Goal: Task Accomplishment & Management: Manage account settings

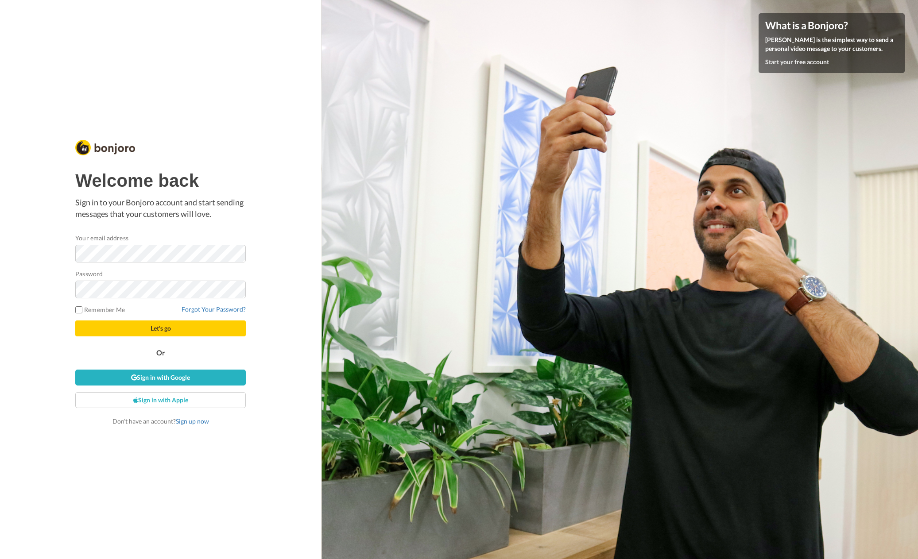
click at [0, 559] on nordpass-portal at bounding box center [0, 559] width 0 height 0
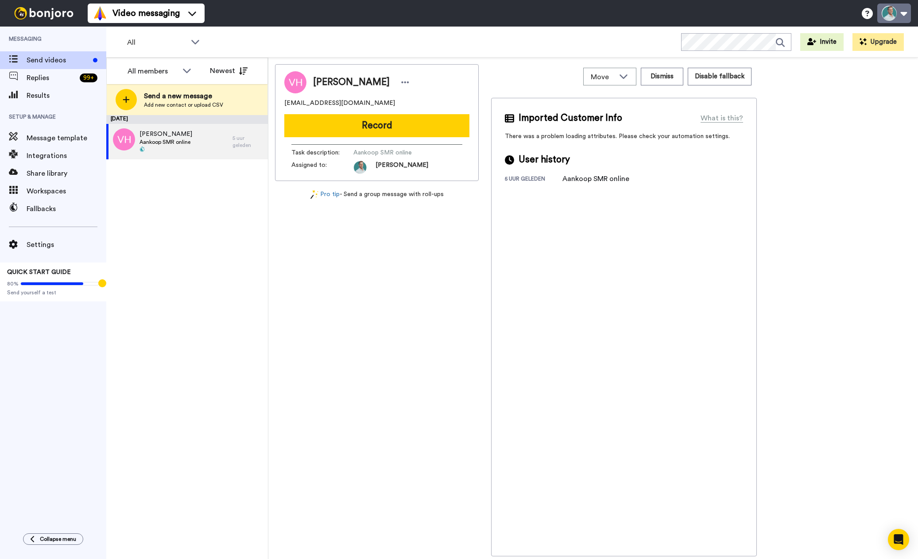
click at [890, 8] on button at bounding box center [894, 13] width 34 height 19
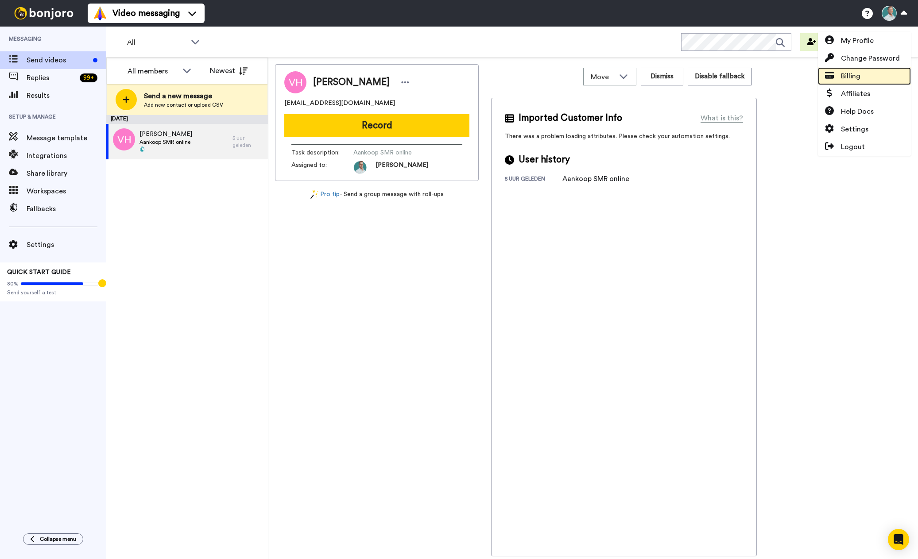
click at [862, 81] on link "Billing" at bounding box center [864, 76] width 93 height 18
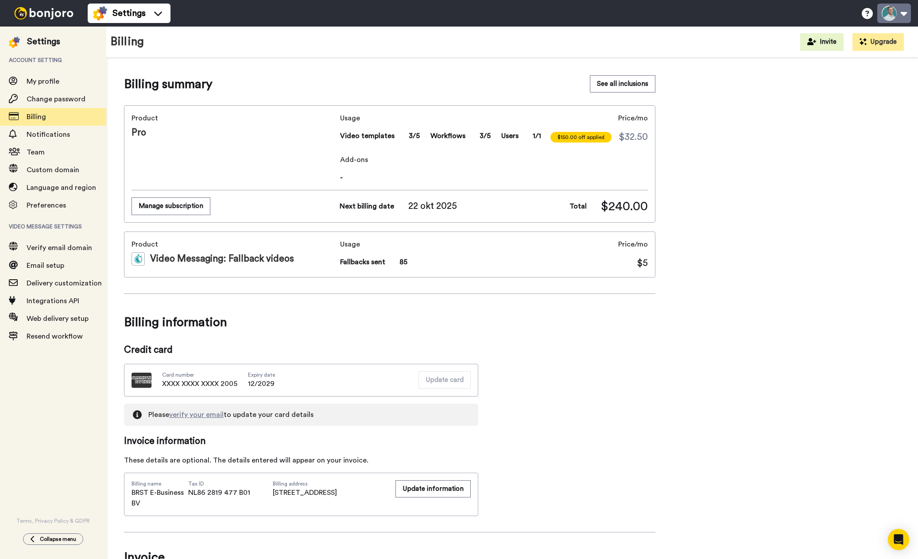
click at [895, 15] on button at bounding box center [894, 13] width 34 height 19
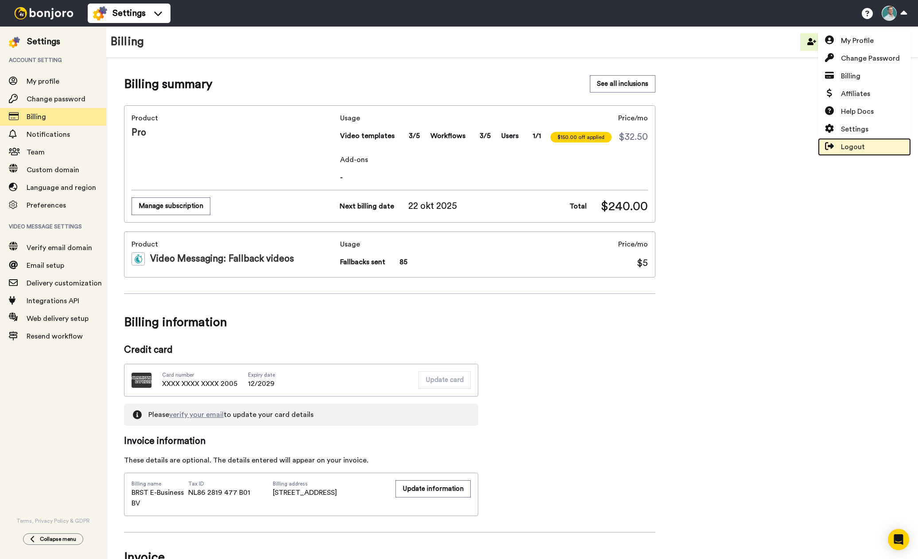
click at [852, 148] on span "Logout" at bounding box center [853, 147] width 24 height 11
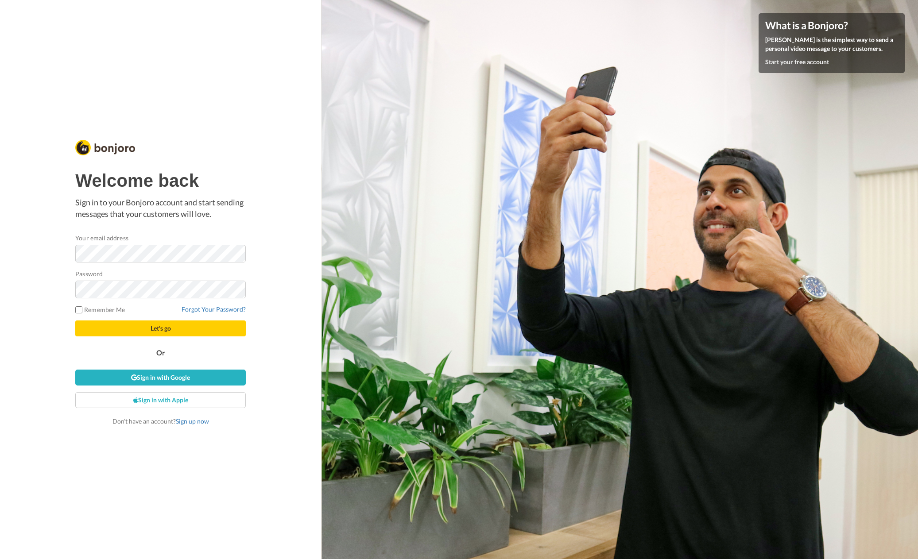
click at [0, 559] on nordpass-portal at bounding box center [0, 559] width 0 height 0
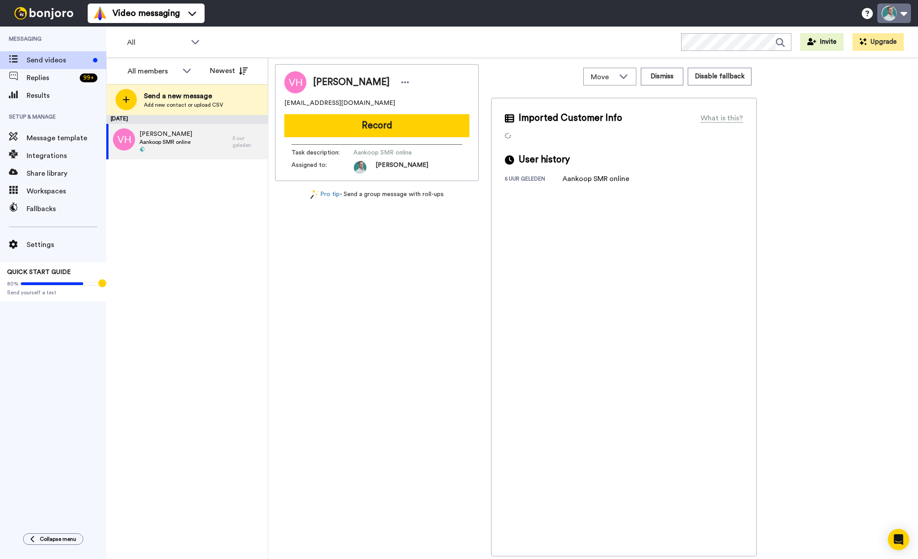
click at [892, 18] on button at bounding box center [894, 13] width 34 height 19
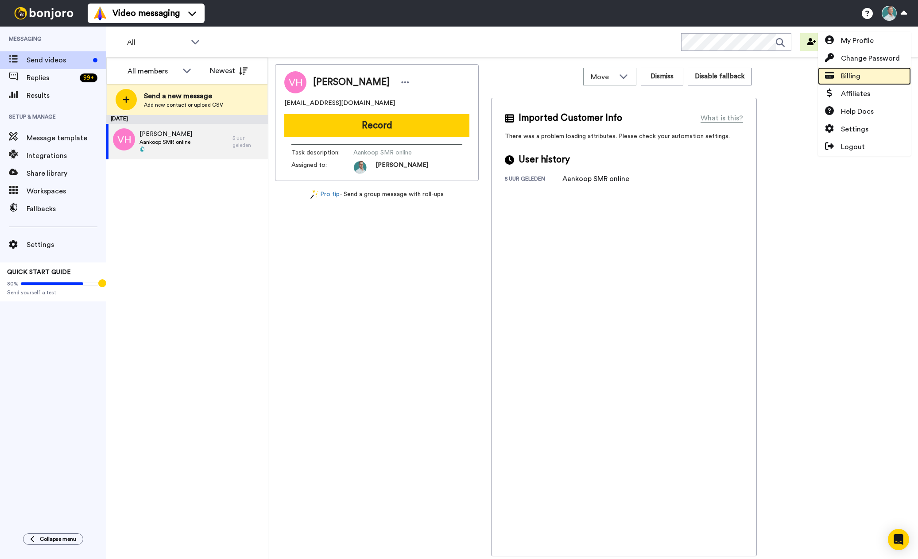
click at [870, 77] on link "Billing" at bounding box center [864, 76] width 93 height 18
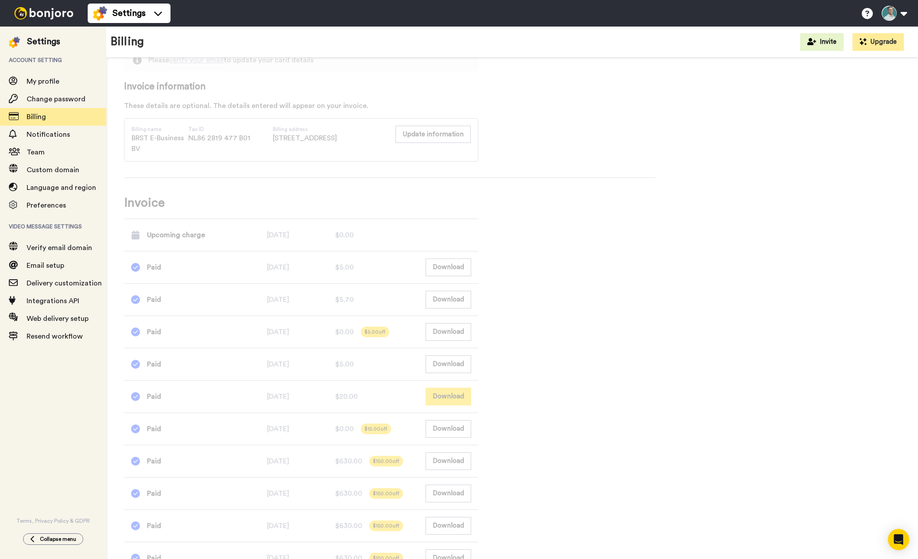
scroll to position [354, 0]
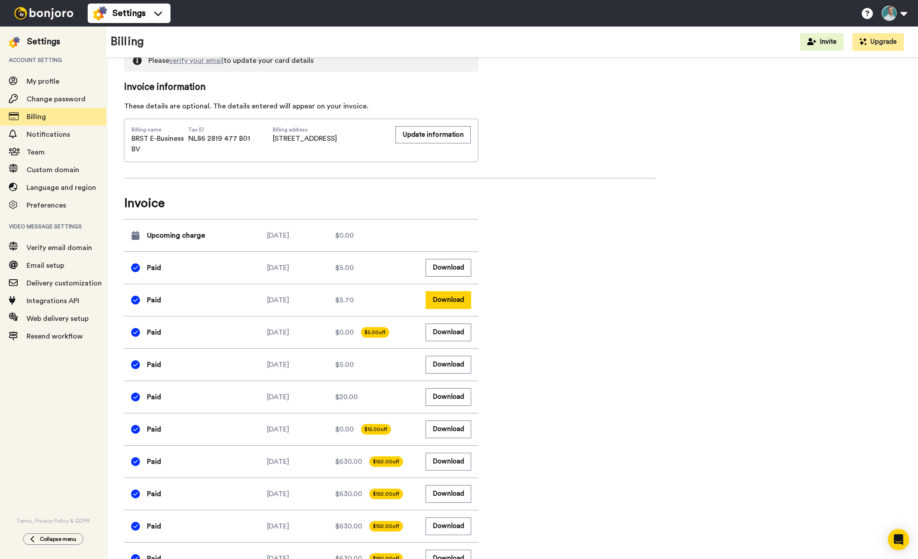
click at [454, 301] on button "Download" at bounding box center [449, 299] width 46 height 17
click at [448, 266] on button "Download" at bounding box center [449, 267] width 46 height 17
click at [891, 14] on button at bounding box center [894, 13] width 34 height 19
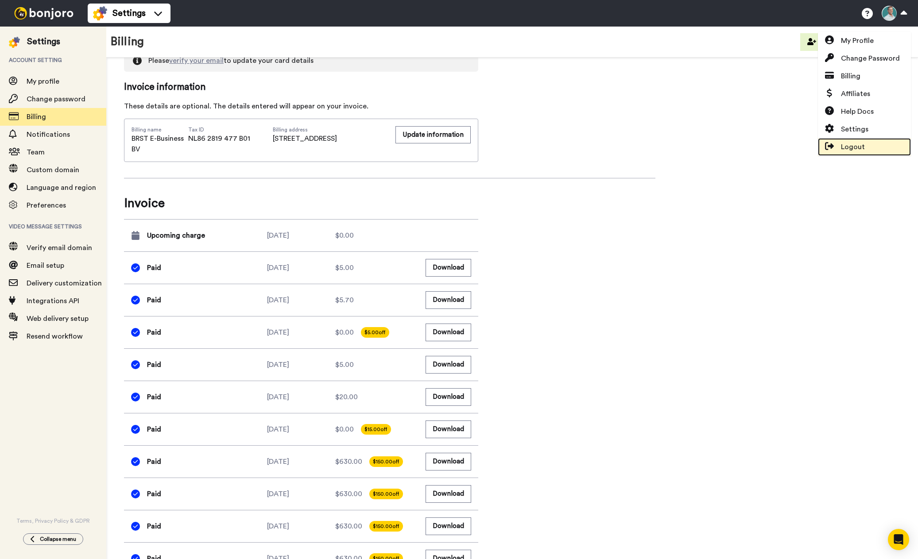
click at [849, 144] on span "Logout" at bounding box center [853, 147] width 24 height 11
